Goal: Find specific page/section

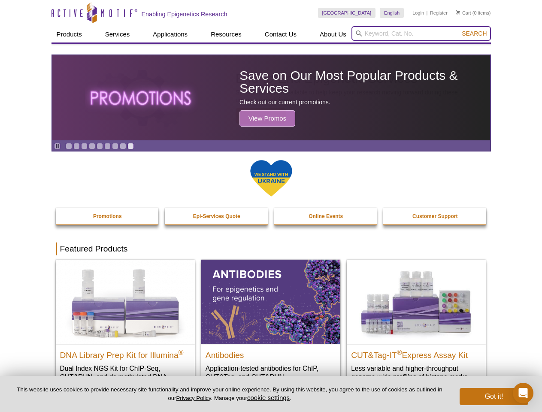
click at [421, 33] on input "search" at bounding box center [422, 33] width 140 height 15
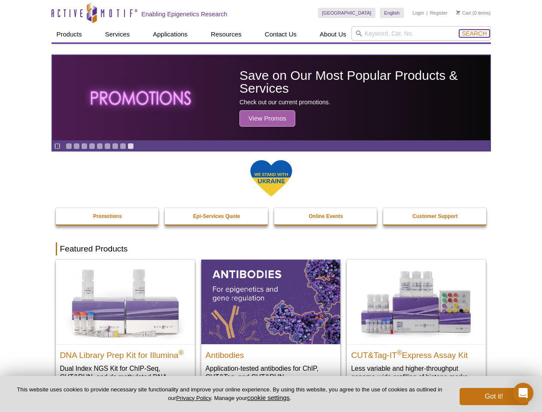
click at [474, 33] on span "Search" at bounding box center [474, 33] width 25 height 7
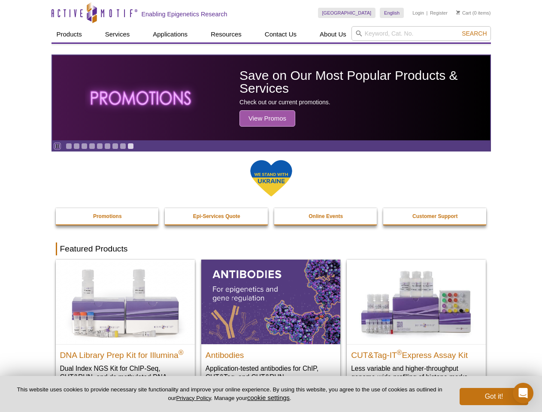
click at [57, 146] on icon "Pause" at bounding box center [58, 146] width 6 height 6
click at [69, 146] on link "Go to slide 1" at bounding box center [69, 146] width 6 height 6
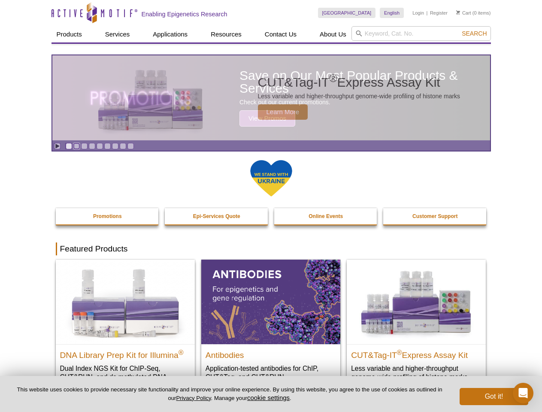
click at [76, 146] on link "Go to slide 2" at bounding box center [76, 146] width 6 height 6
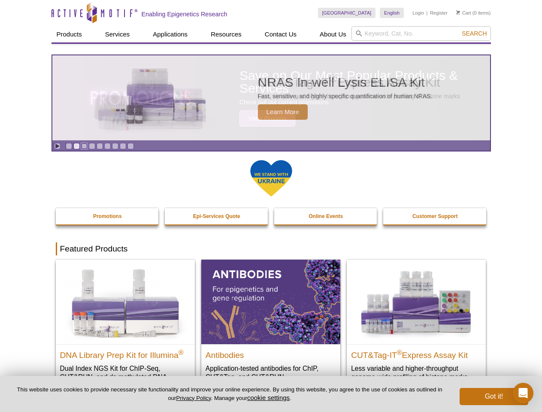
click at [84, 146] on link "Go to slide 3" at bounding box center [84, 146] width 6 height 6
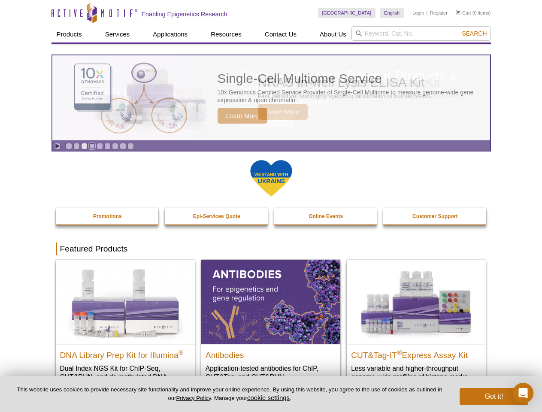
click at [92, 146] on link "Go to slide 4" at bounding box center [92, 146] width 6 height 6
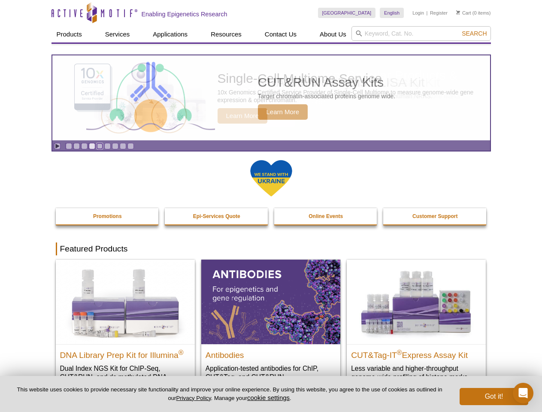
click at [100, 146] on link "Go to slide 5" at bounding box center [100, 146] width 6 height 6
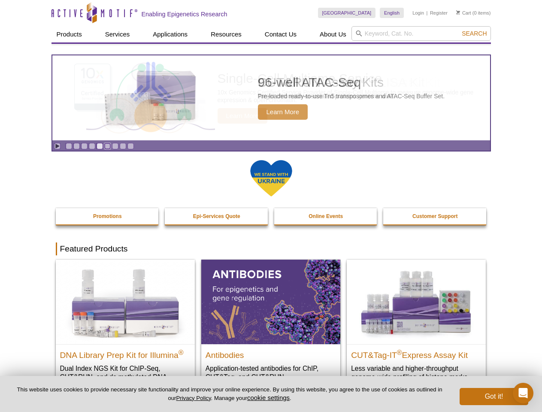
click at [107, 146] on link "Go to slide 6" at bounding box center [107, 146] width 6 height 6
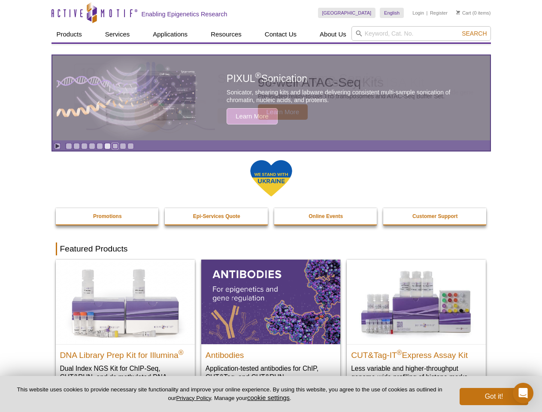
click at [115, 146] on link "Go to slide 7" at bounding box center [115, 146] width 6 height 6
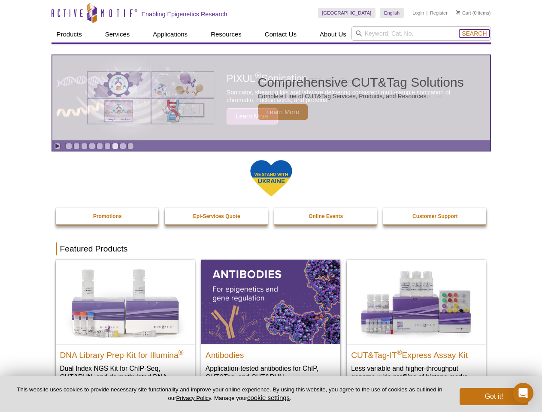
click at [474, 33] on span "Search" at bounding box center [474, 33] width 25 height 7
